Goal: Information Seeking & Learning: Learn about a topic

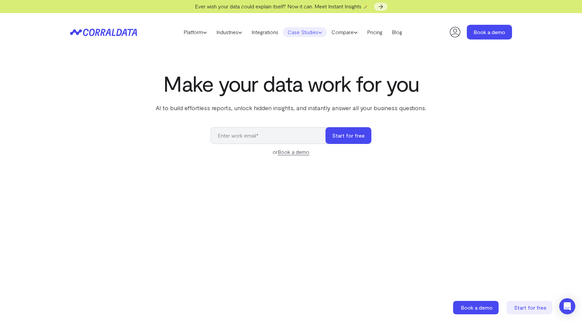
click at [320, 33] on link "Case Studies" at bounding box center [305, 32] width 44 height 10
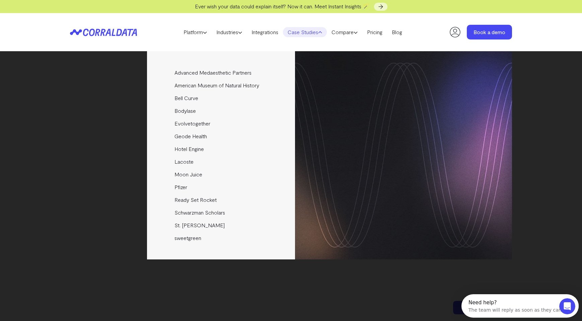
click at [322, 32] on use at bounding box center [319, 32] width 3 height 2
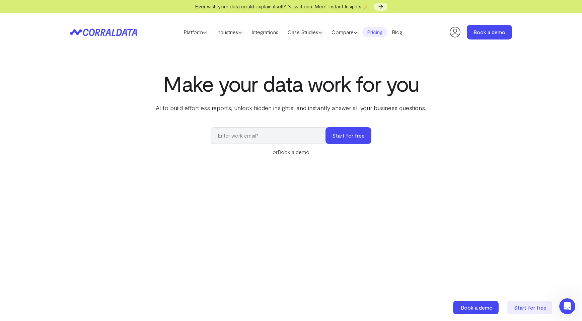
click at [385, 33] on link "Pricing" at bounding box center [374, 32] width 25 height 10
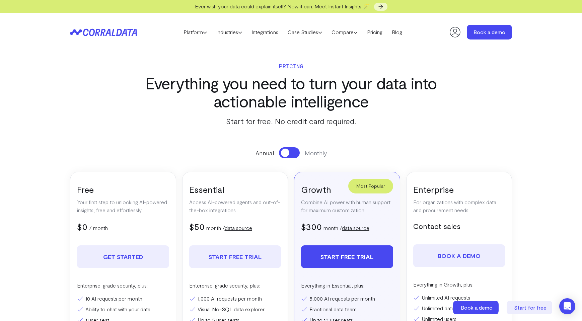
drag, startPoint x: 229, startPoint y: 123, endPoint x: 323, endPoint y: 120, distance: 94.8
click at [323, 120] on p "Start for free. No credit card required." at bounding box center [291, 121] width 312 height 12
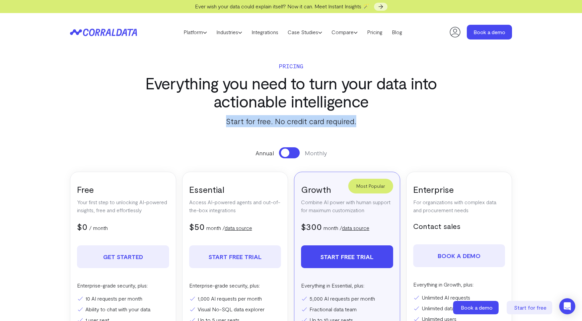
drag, startPoint x: 357, startPoint y: 122, endPoint x: 212, endPoint y: 125, distance: 145.6
click at [213, 125] on p "Start for free. No credit card required." at bounding box center [291, 121] width 312 height 12
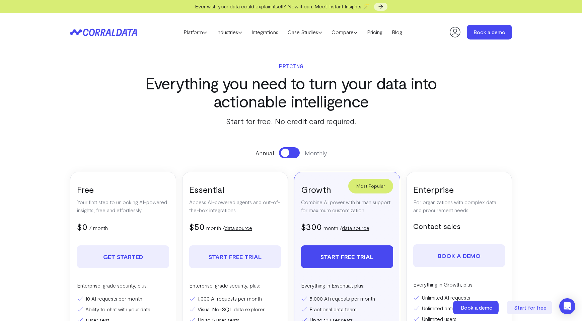
click at [211, 124] on p "Start for free. No credit card required." at bounding box center [291, 121] width 312 height 12
click at [237, 34] on link "Industries" at bounding box center [229, 32] width 35 height 10
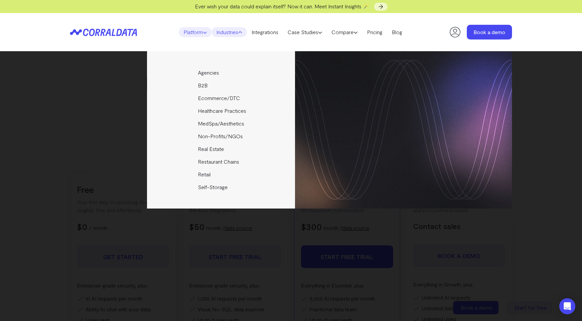
click at [205, 33] on link "Platform" at bounding box center [195, 32] width 33 height 10
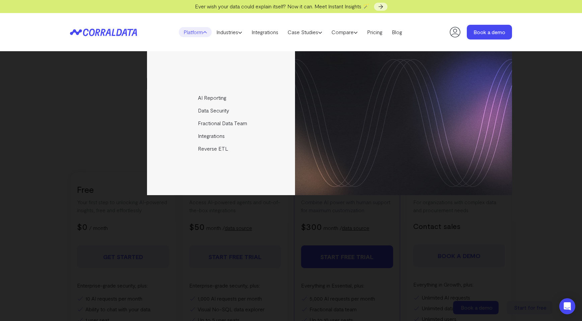
click at [203, 33] on icon at bounding box center [205, 32] width 4 height 4
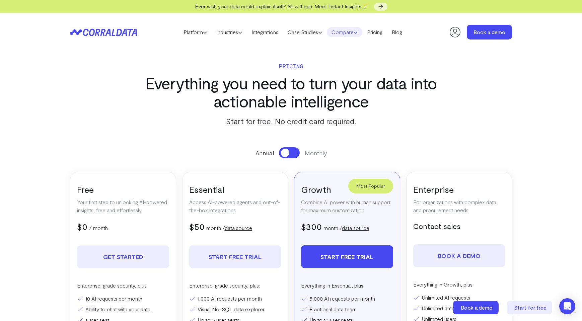
click at [357, 32] on use at bounding box center [355, 33] width 3 height 2
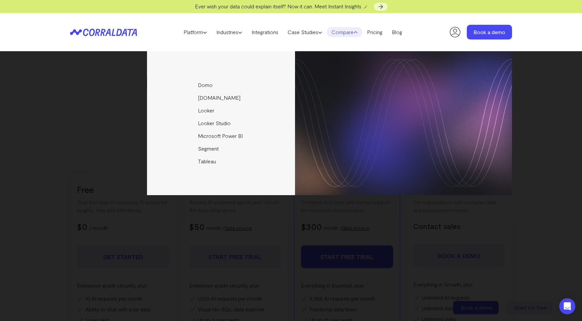
click at [357, 32] on use at bounding box center [355, 32] width 3 height 2
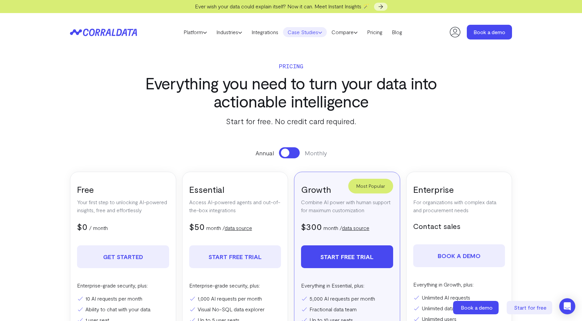
click at [322, 32] on use at bounding box center [319, 33] width 3 height 2
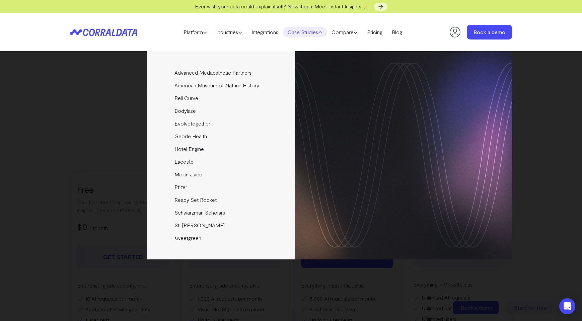
click at [322, 32] on use at bounding box center [319, 32] width 3 height 2
